Goal: Task Accomplishment & Management: Use online tool/utility

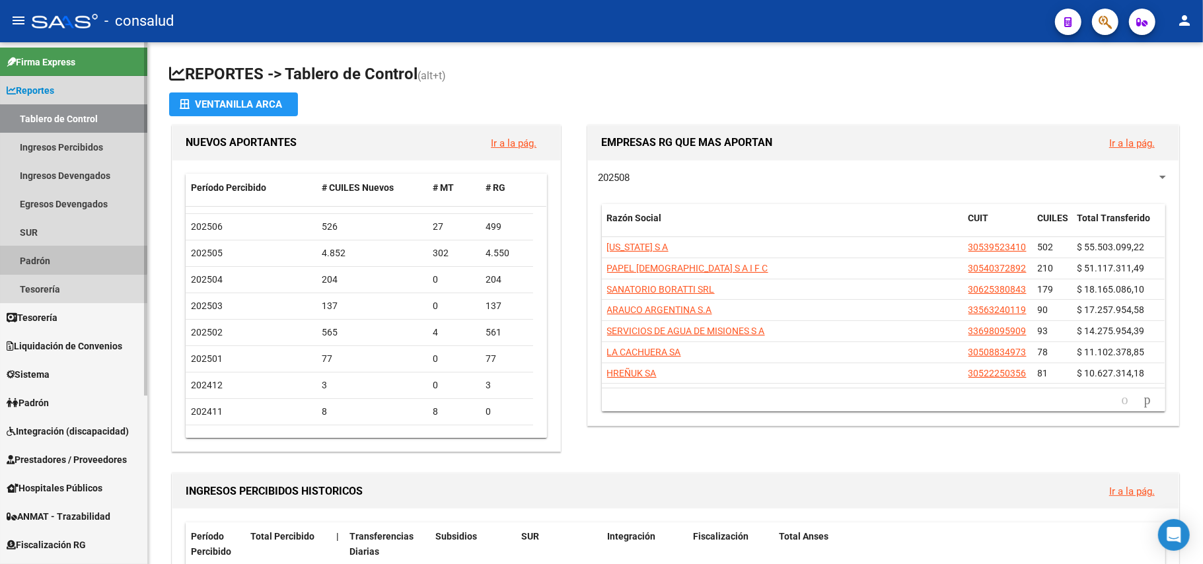
click at [70, 259] on link "Padrón" at bounding box center [73, 260] width 147 height 28
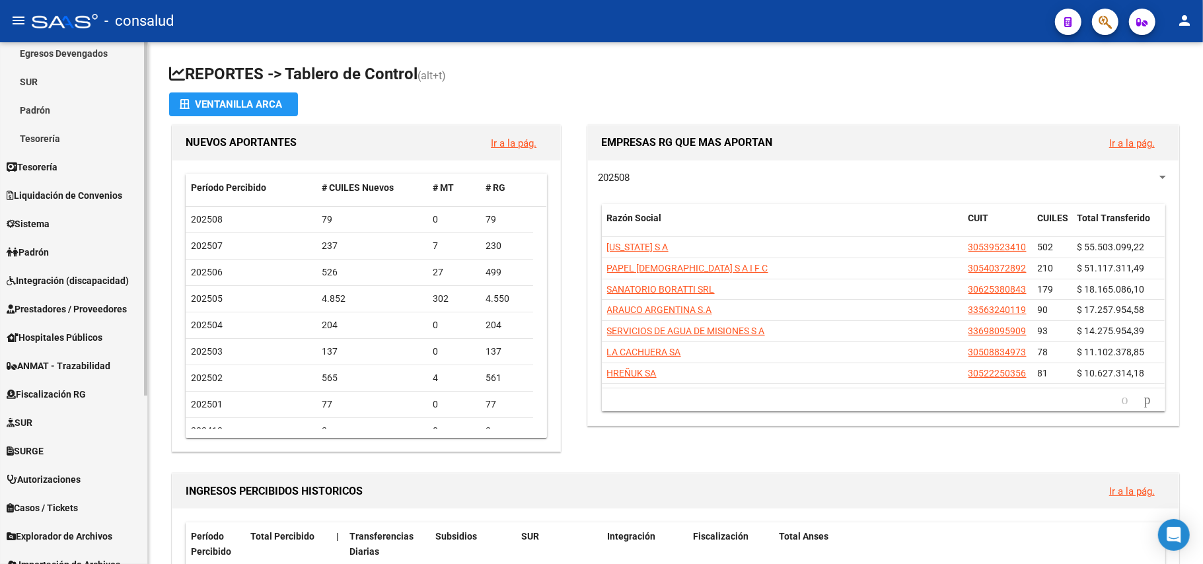
scroll to position [250, 0]
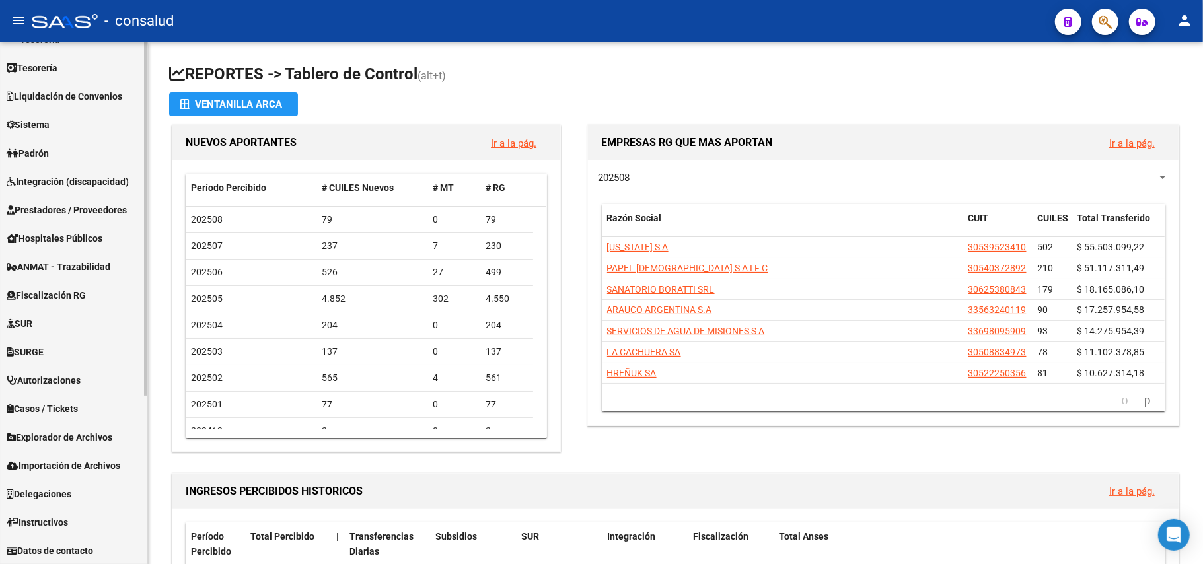
click at [35, 458] on span "Importación de Archivos" at bounding box center [64, 465] width 114 height 15
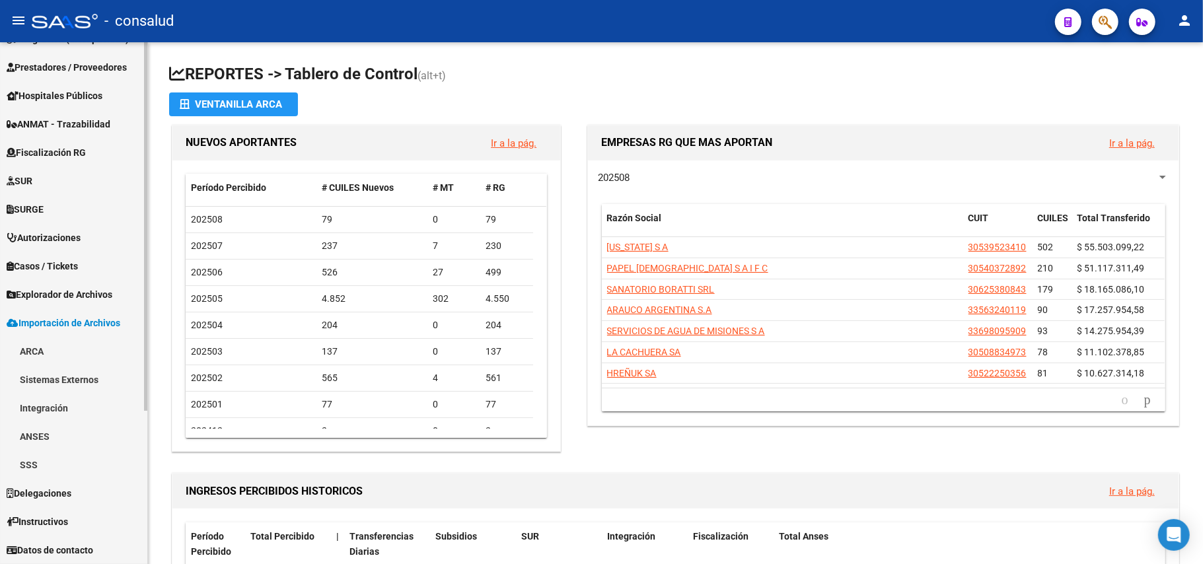
scroll to position [193, 0]
click at [46, 438] on link "ANSES" at bounding box center [73, 437] width 147 height 28
click at [49, 461] on link "Fondo de Desempleo" at bounding box center [73, 465] width 147 height 28
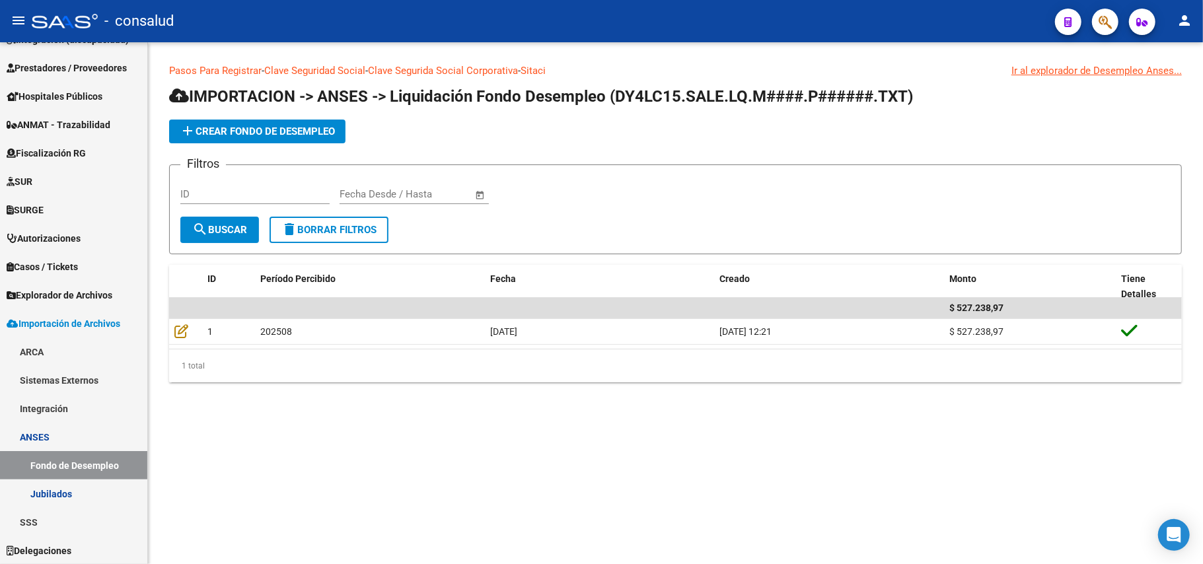
click at [215, 127] on span "add Crear Fondo de Desempleo" at bounding box center [257, 131] width 155 height 12
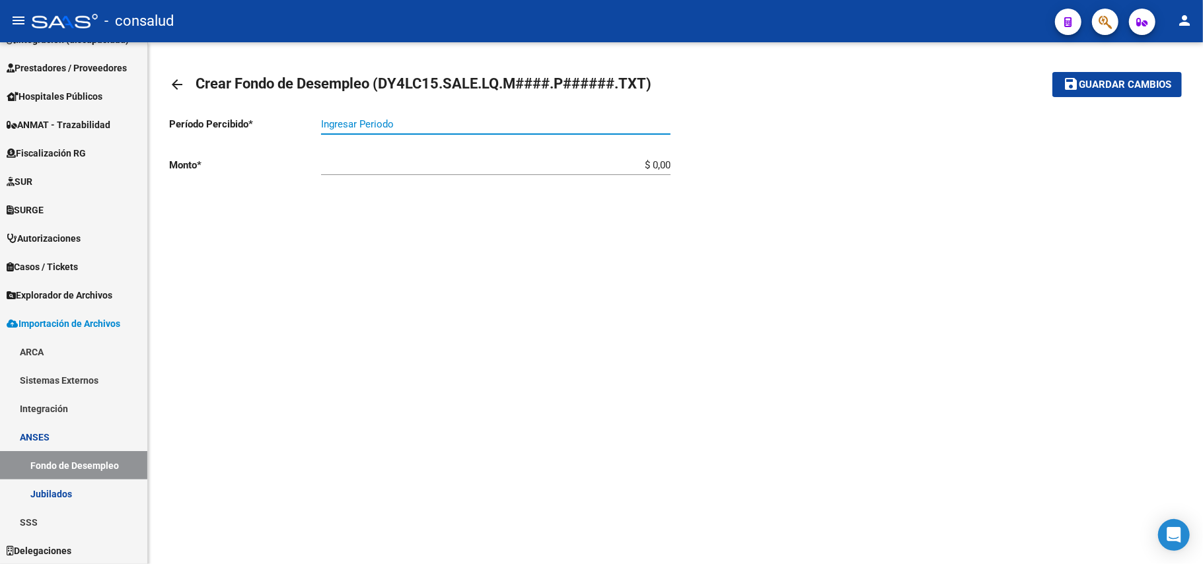
click at [389, 122] on input "Ingresar Periodo" at bounding box center [495, 124] width 349 height 12
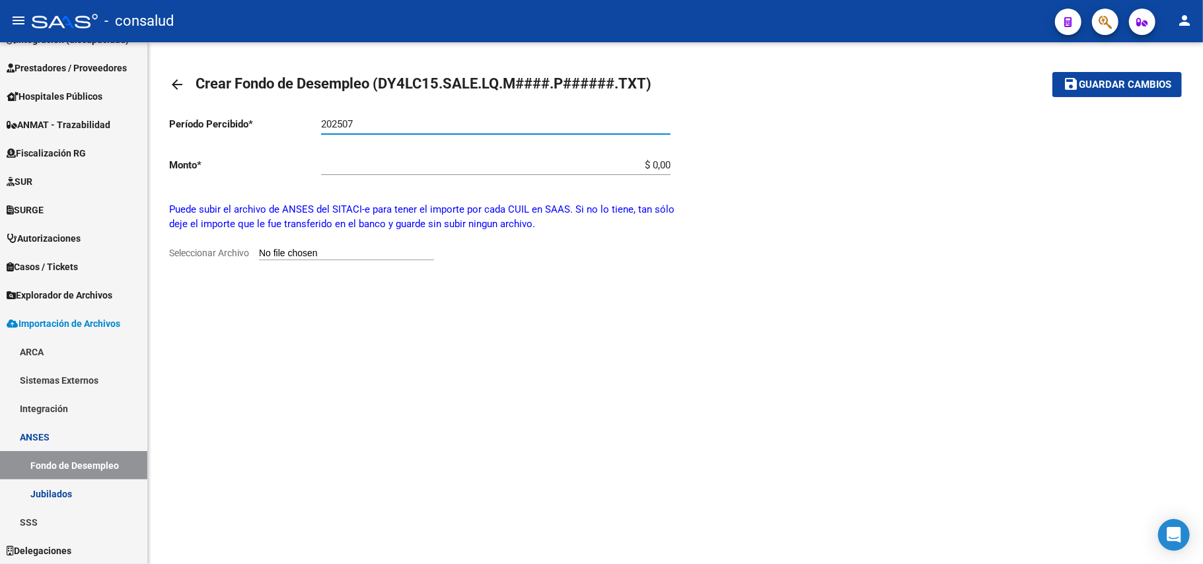
type input "202507"
click at [292, 256] on input "Seleccionar Archivo" at bounding box center [346, 254] width 175 height 13
type input "C:\fakepath\DY4LC15.SALE.LQ.M2507.P900706.TXT"
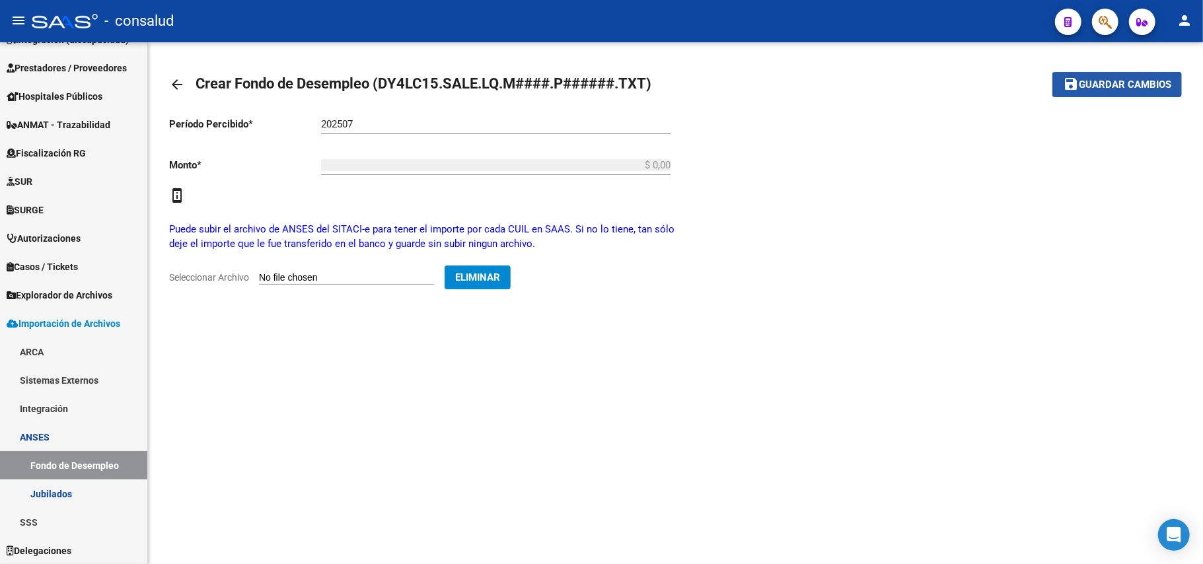
click at [1145, 85] on span "Guardar cambios" at bounding box center [1124, 85] width 92 height 12
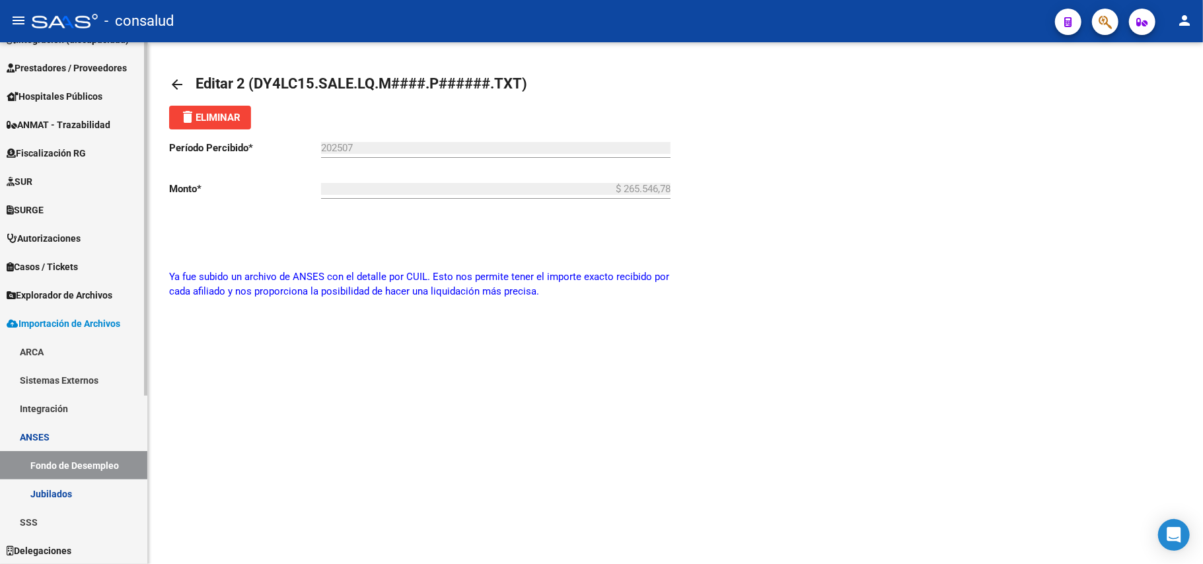
click at [45, 492] on link "Jubilados" at bounding box center [73, 493] width 147 height 28
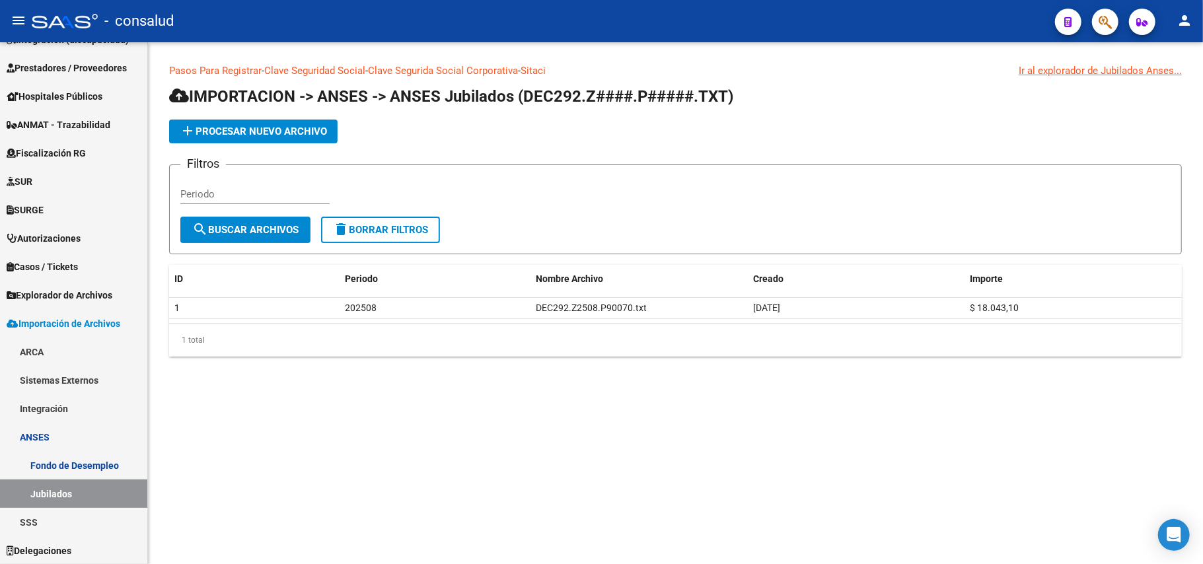
click at [258, 133] on span "add Procesar nuevo archivo" at bounding box center [253, 131] width 147 height 12
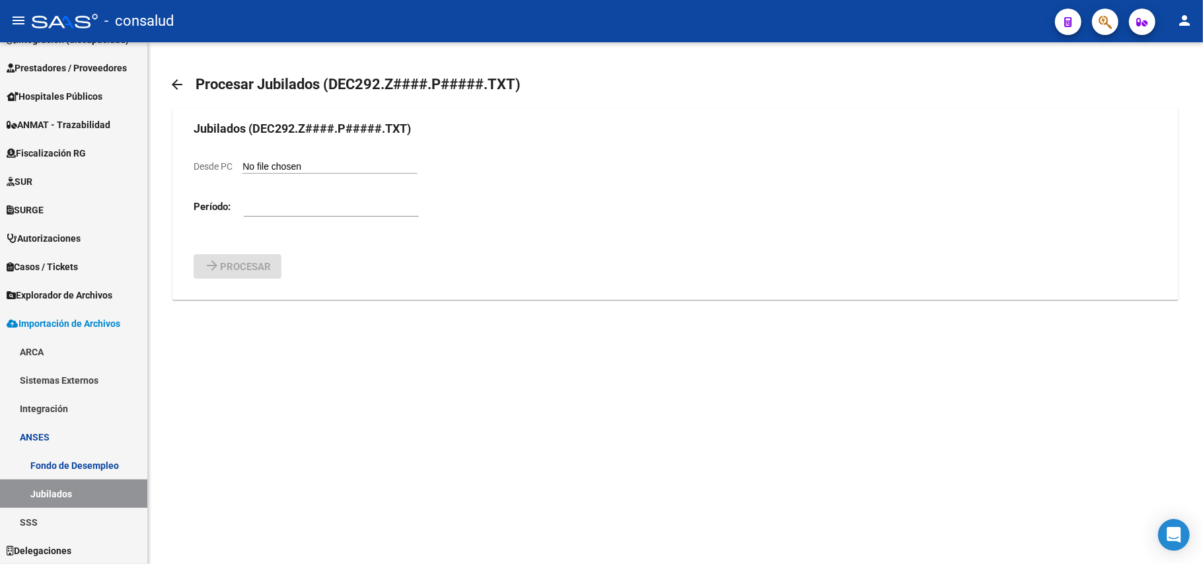
click at [254, 210] on input "number" at bounding box center [331, 207] width 175 height 12
click at [267, 165] on input "Desde PC" at bounding box center [329, 167] width 175 height 13
type input "C:\fakepath\DEC292.Z2507.P90070.TXT"
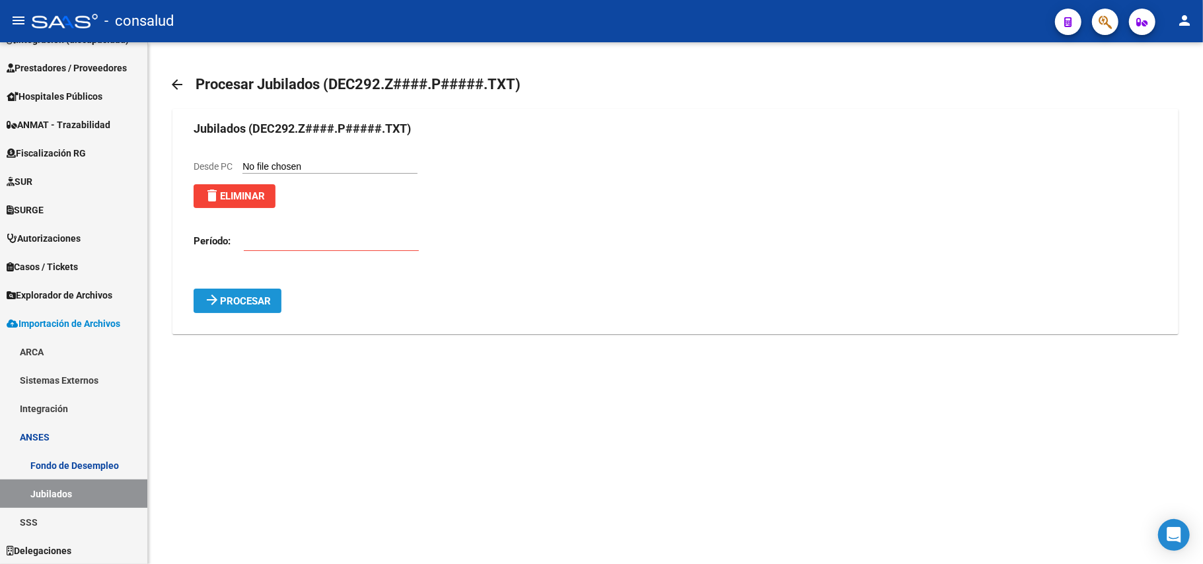
click at [238, 299] on span "Procesar" at bounding box center [245, 301] width 51 height 12
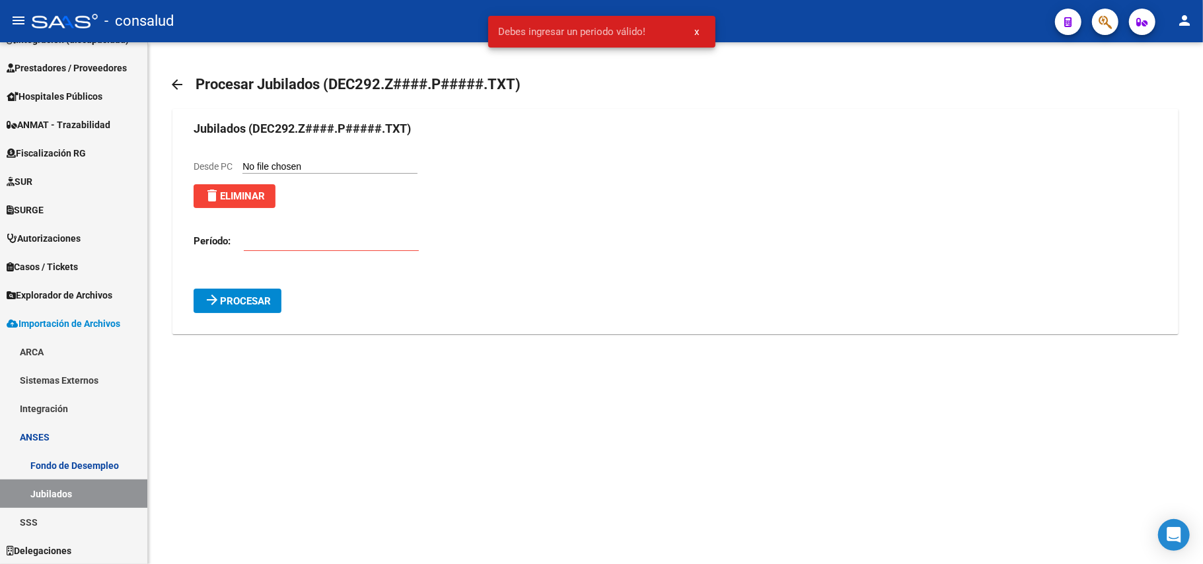
click at [255, 240] on input "number" at bounding box center [331, 241] width 175 height 12
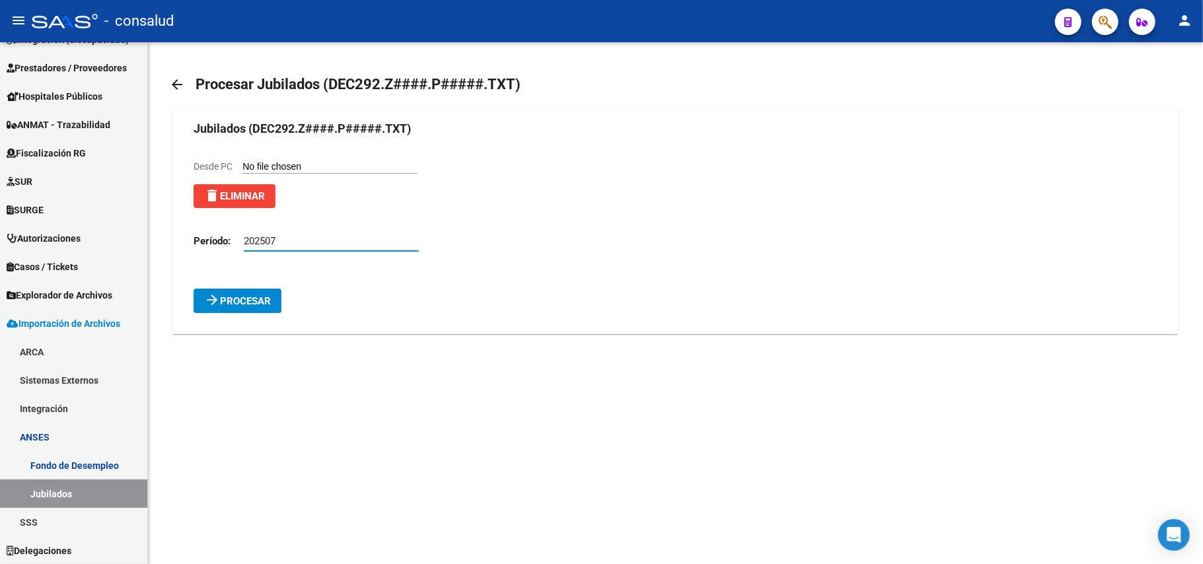
type input "202507"
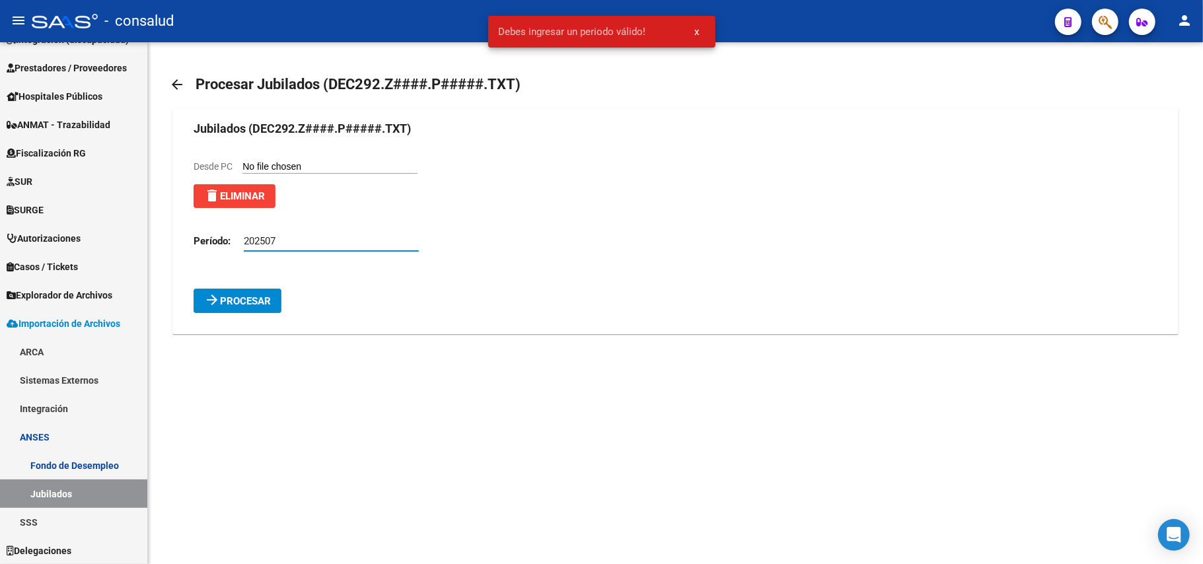
click at [217, 304] on mat-icon "arrow_forward" at bounding box center [212, 300] width 16 height 16
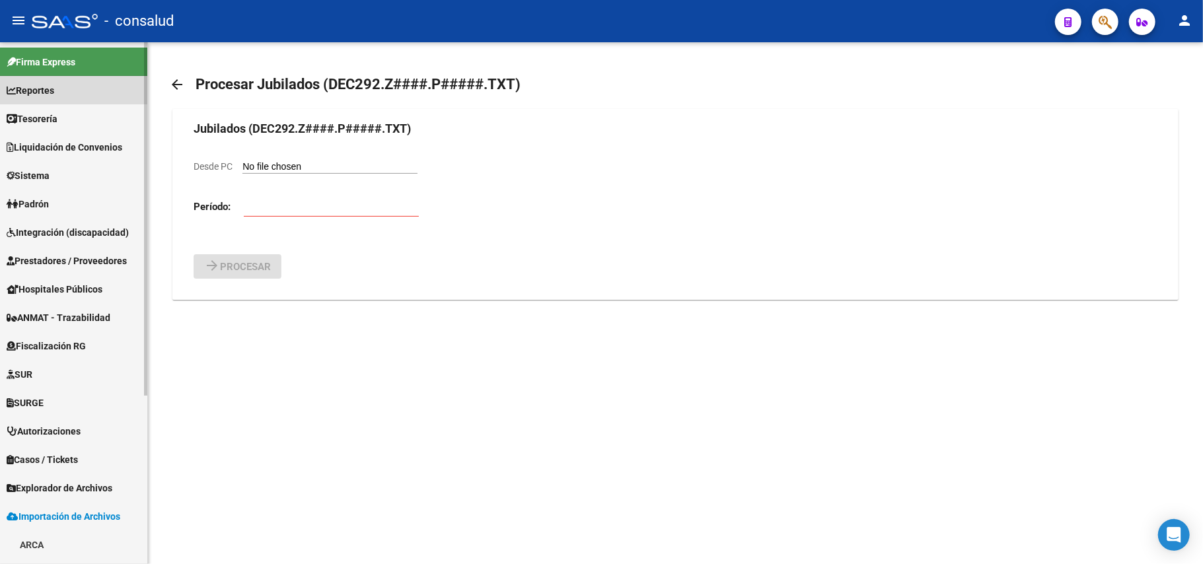
click at [50, 88] on span "Reportes" at bounding box center [31, 90] width 48 height 15
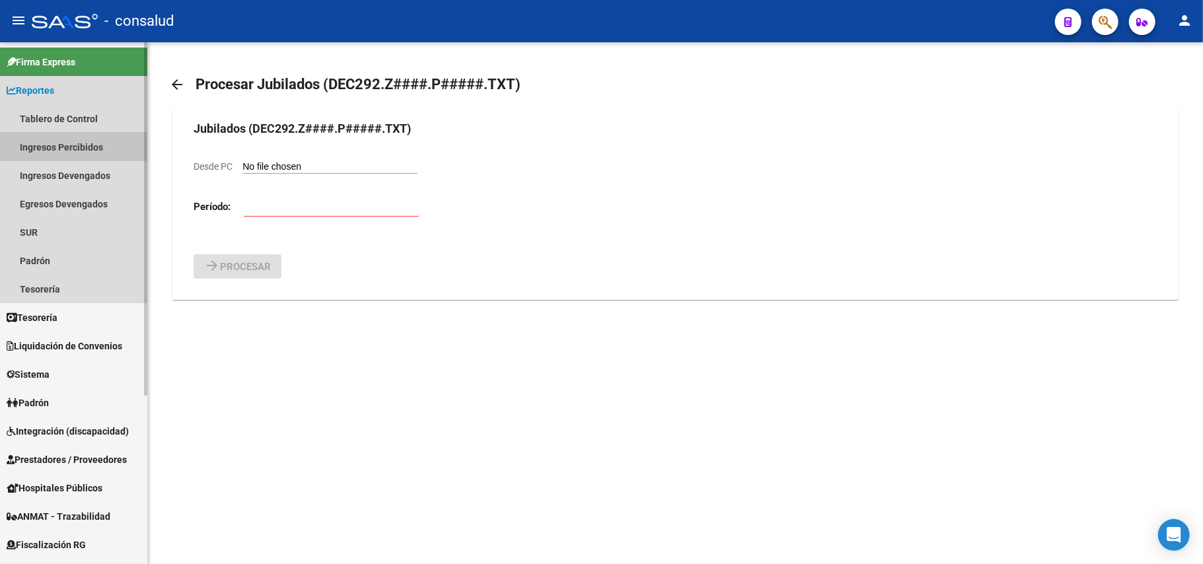
click at [69, 144] on link "Ingresos Percibidos" at bounding box center [73, 147] width 147 height 28
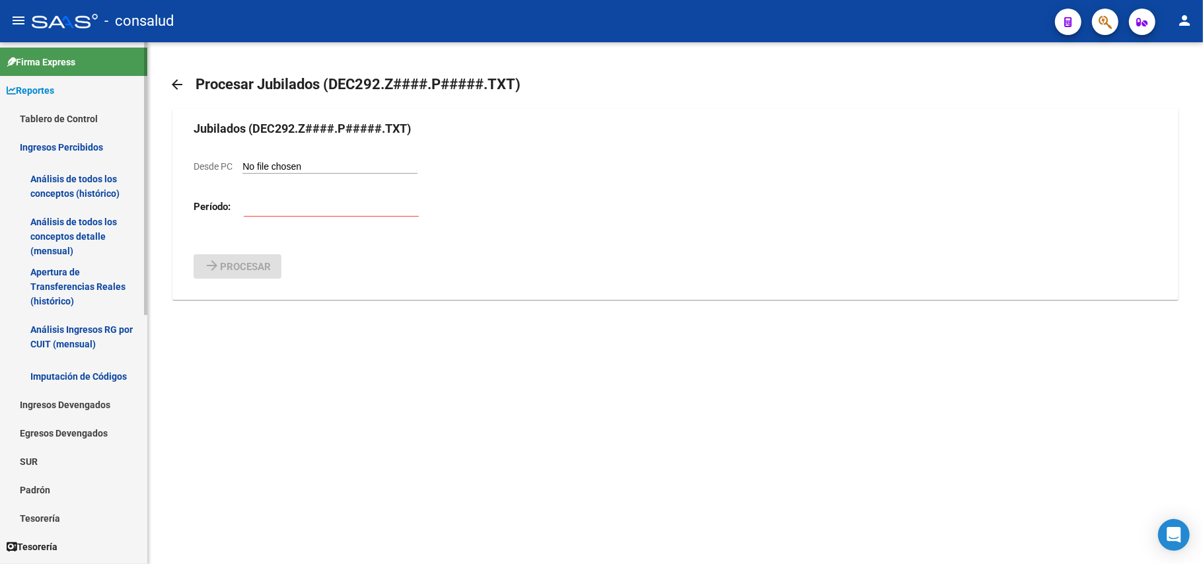
click at [86, 190] on link "Análisis de todos los conceptos (histórico)" at bounding box center [73, 186] width 147 height 50
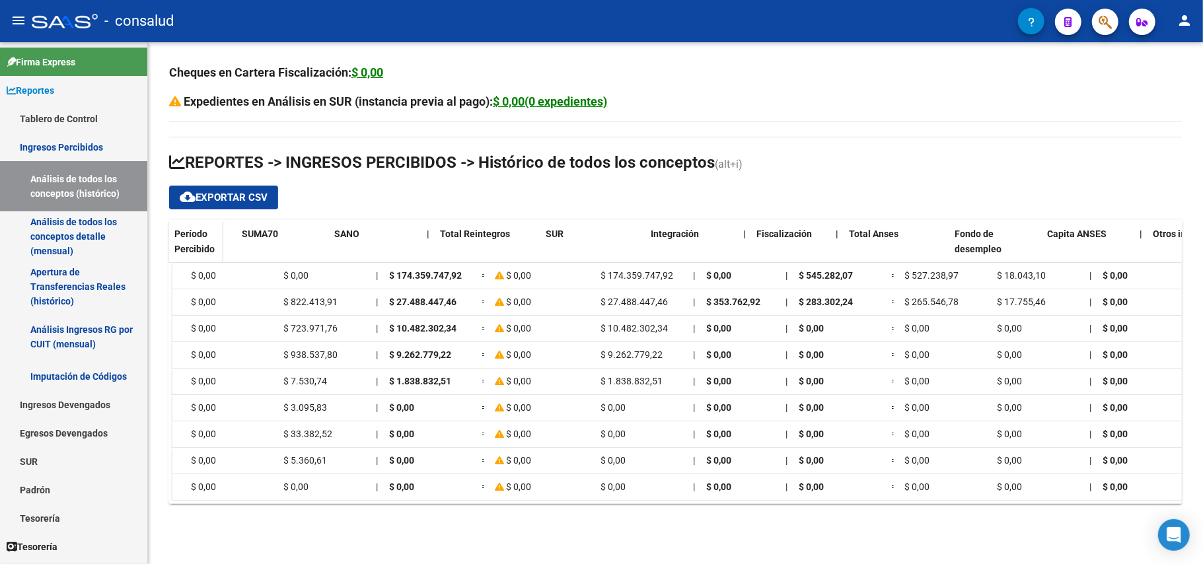
scroll to position [0, 859]
